Goal: Transaction & Acquisition: Book appointment/travel/reservation

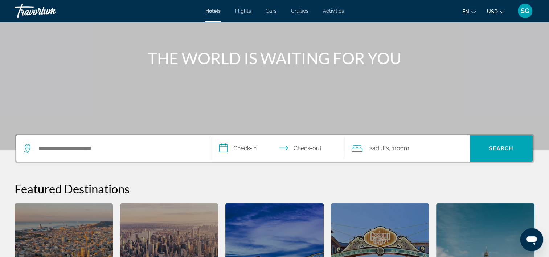
scroll to position [66, 0]
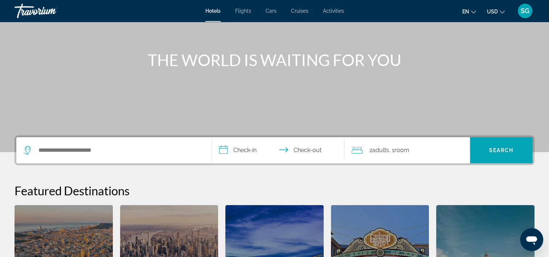
click at [243, 11] on span "Flights" at bounding box center [243, 11] width 16 height 6
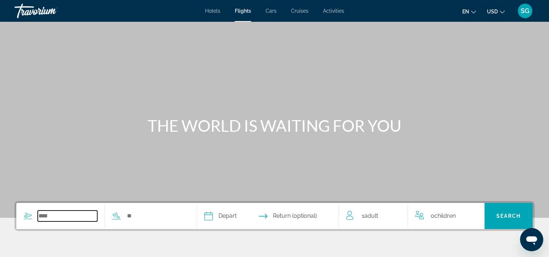
click at [65, 221] on input "Search widget" at bounding box center [67, 215] width 59 height 11
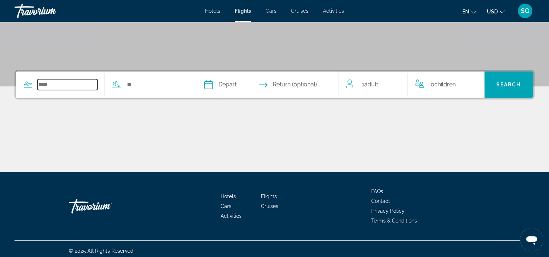
scroll to position [135, 0]
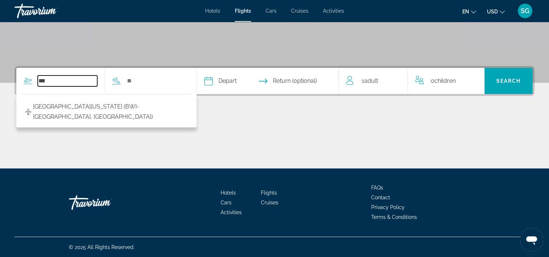
type input "***"
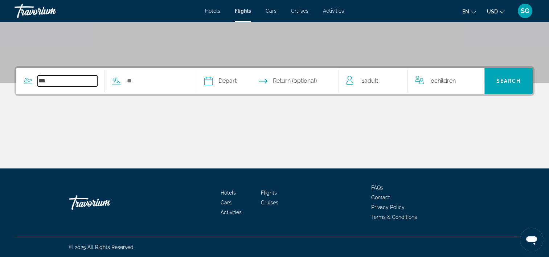
click at [75, 77] on input "***" at bounding box center [67, 80] width 59 height 11
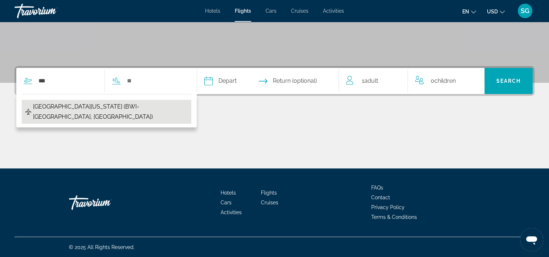
click at [77, 109] on span "[GEOGRAPHIC_DATA][US_STATE] (BWI-[GEOGRAPHIC_DATA], [GEOGRAPHIC_DATA])" at bounding box center [110, 112] width 155 height 20
type input "**********"
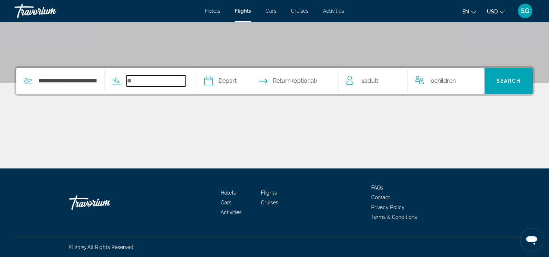
click at [159, 83] on input "Search widget" at bounding box center [155, 80] width 59 height 11
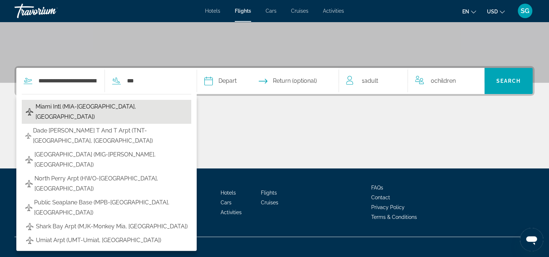
click at [143, 111] on button "Miami Intl (MIA-[GEOGRAPHIC_DATA], [GEOGRAPHIC_DATA])" at bounding box center [106, 112] width 169 height 24
type input "**********"
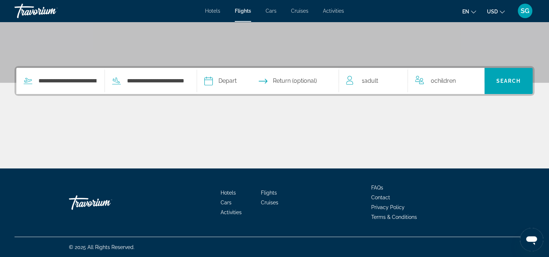
click at [248, 81] on input "Depart date" at bounding box center [237, 82] width 70 height 28
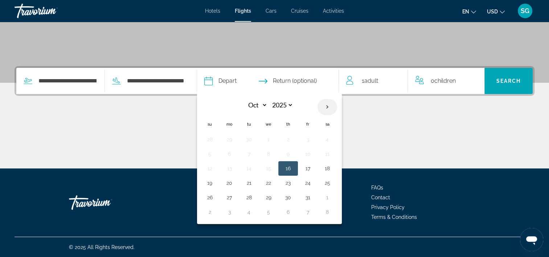
click at [337, 106] on th "Next month" at bounding box center [327, 107] width 20 height 16
select select "**"
click at [274, 186] on button "19" at bounding box center [269, 183] width 12 height 10
type input "**********"
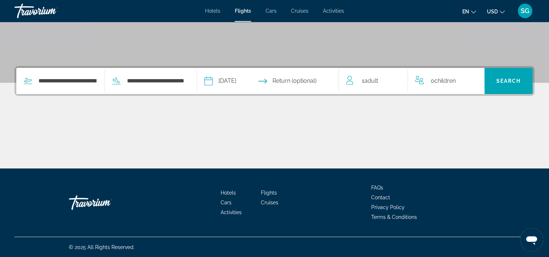
click at [315, 79] on input "Return date" at bounding box center [307, 82] width 70 height 28
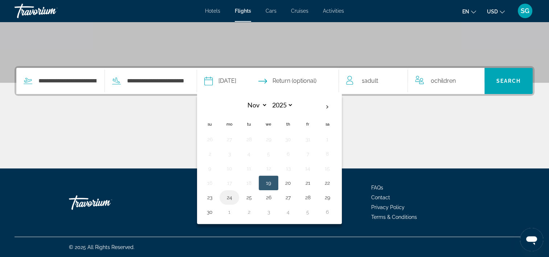
click at [235, 200] on button "24" at bounding box center [229, 197] width 12 height 10
type input "**********"
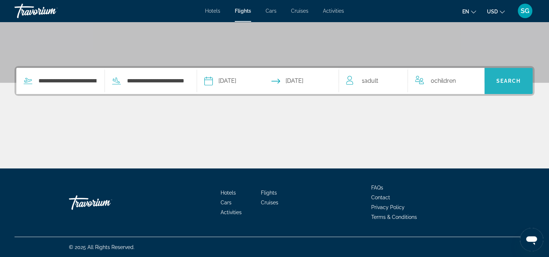
click at [504, 77] on span "Search" at bounding box center [508, 80] width 48 height 17
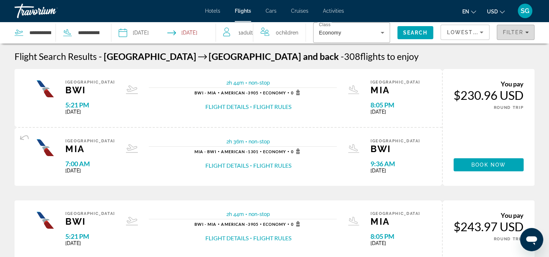
click at [512, 29] on span "Filter" at bounding box center [512, 32] width 21 height 6
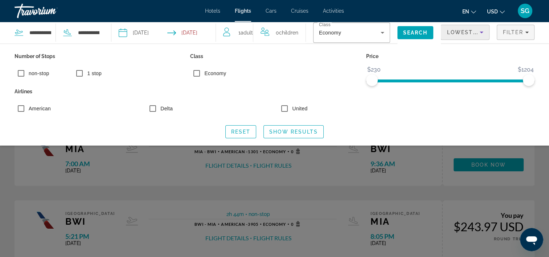
click at [476, 35] on div "Lowest Price" at bounding box center [463, 32] width 33 height 9
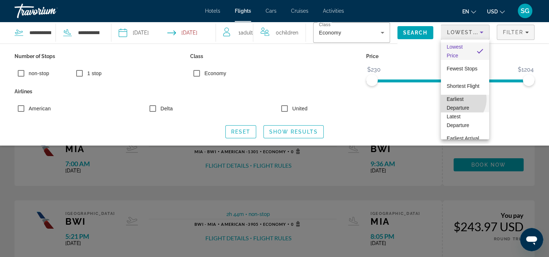
click at [457, 99] on span "Earliest Departure" at bounding box center [458, 103] width 22 height 15
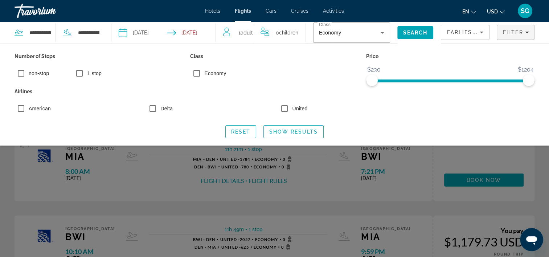
click at [427, 7] on div "en English Español Français Italiano Português русский USD USD ($) MXN (Mex$) C…" at bounding box center [442, 10] width 183 height 15
click at [413, 28] on span "Search" at bounding box center [415, 32] width 36 height 17
click at [298, 130] on span "Show Results" at bounding box center [293, 132] width 49 height 6
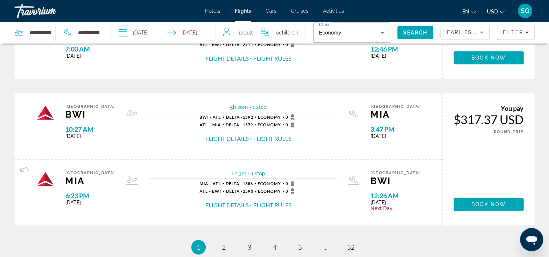
scroll to position [740, 0]
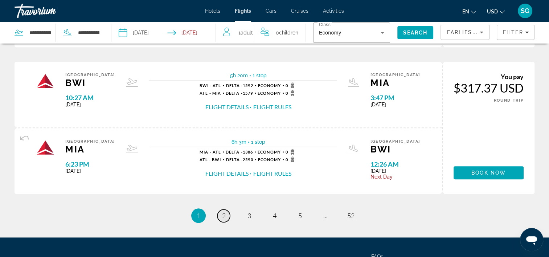
click at [226, 212] on link "page 2" at bounding box center [223, 215] width 13 height 13
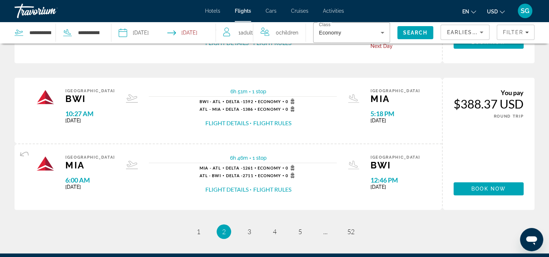
scroll to position [726, 0]
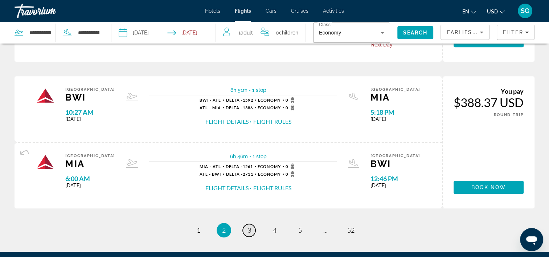
click at [247, 229] on span "3" at bounding box center [249, 230] width 4 height 8
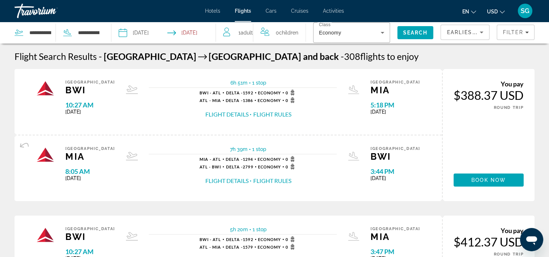
click at [296, 12] on span "Cruises" at bounding box center [299, 11] width 17 height 6
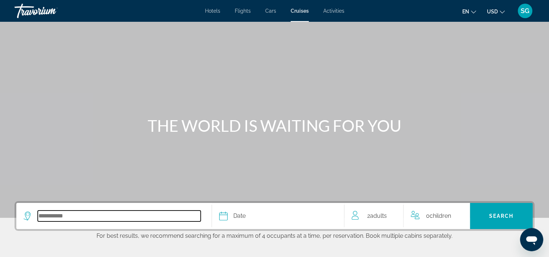
click at [67, 215] on input "Select cruise destination" at bounding box center [119, 215] width 163 height 11
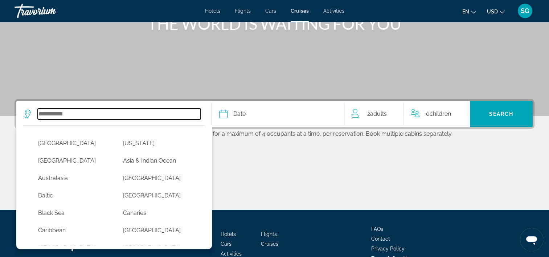
scroll to position [143, 0]
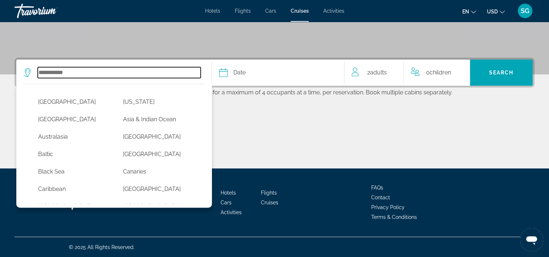
click at [146, 70] on input "Select cruise destination" at bounding box center [119, 72] width 163 height 11
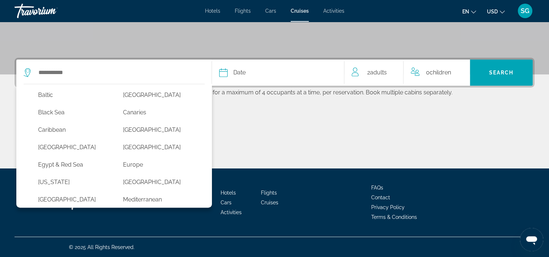
scroll to position [54, 0]
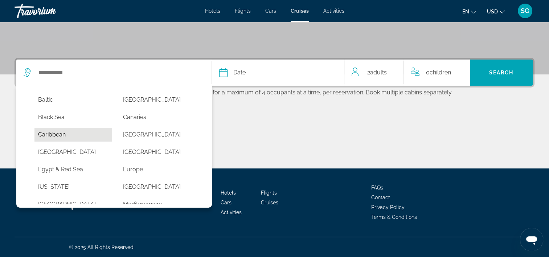
click at [49, 138] on button "Caribbean" at bounding box center [73, 135] width 78 height 14
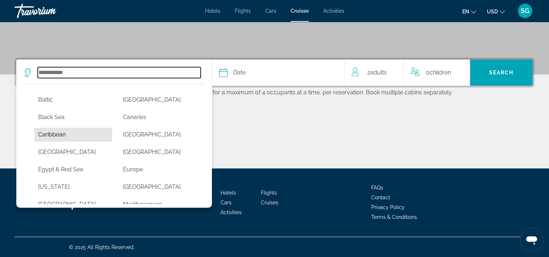
type input "*********"
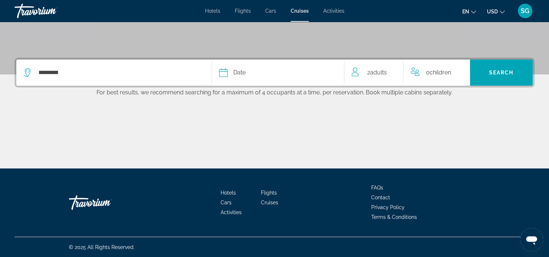
click at [242, 76] on span "Date" at bounding box center [239, 72] width 12 height 10
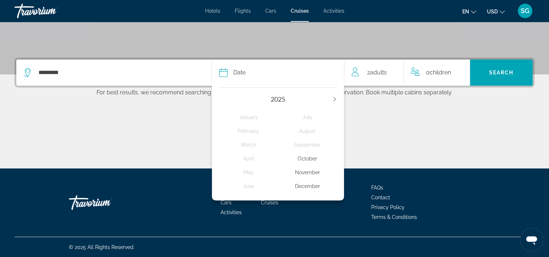
click at [300, 177] on div "November" at bounding box center [307, 172] width 59 height 13
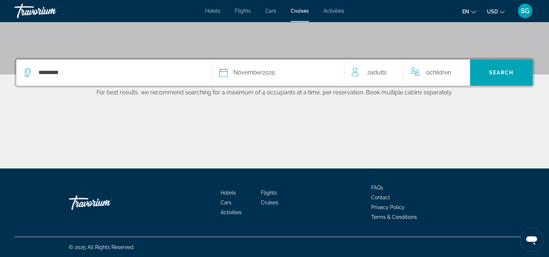
click at [379, 78] on div "2 Adult Adults" at bounding box center [378, 72] width 52 height 26
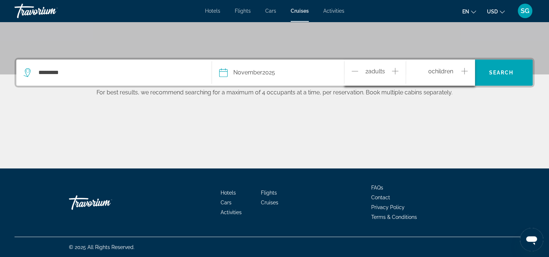
click at [357, 72] on icon "Decrement adults" at bounding box center [355, 71] width 7 height 9
click at [509, 78] on span "Search" at bounding box center [501, 72] width 63 height 17
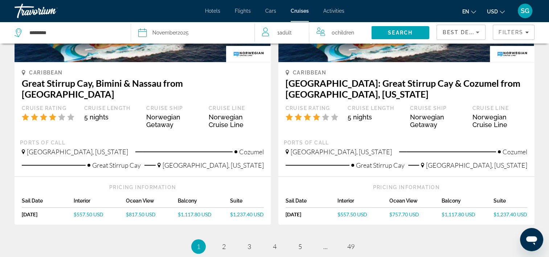
scroll to position [697, 0]
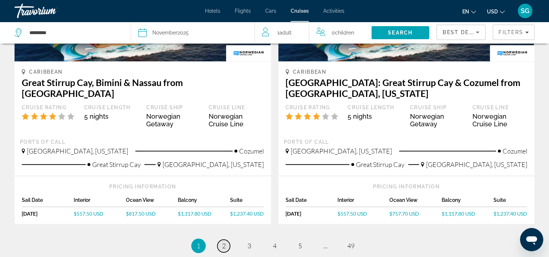
click at [225, 242] on span "2" at bounding box center [224, 246] width 4 height 8
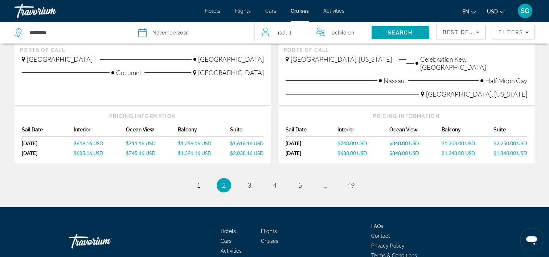
scroll to position [798, 0]
